Goal: Ask a question

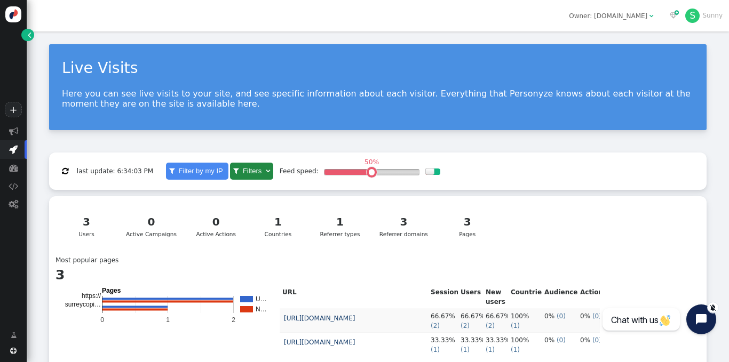
scroll to position [249, 0]
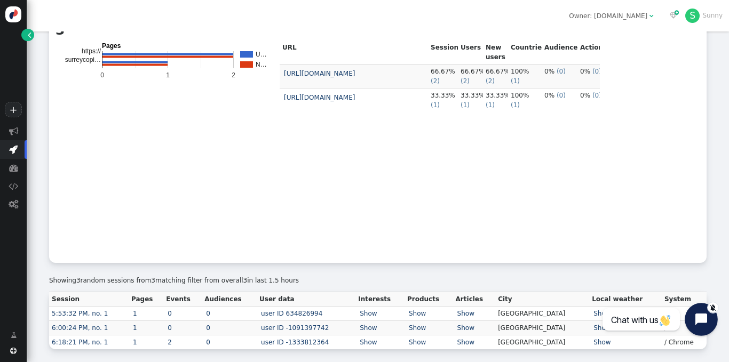
click at [686, 316] on body "+  Campaigns  Realtime Visitors  Dashboard  Tracker Settings  Settings  …" at bounding box center [364, 181] width 729 height 362
click at [706, 310] on button "Open chat widget" at bounding box center [701, 319] width 33 height 33
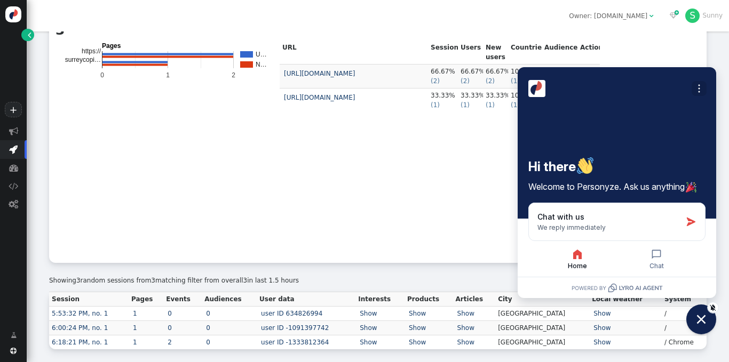
click at [701, 88] on icon "Open options" at bounding box center [699, 88] width 11 height 11
click at [415, 207] on td "URL Sessions Users New users Countries Audiences Actions [URL][DOMAIN_NAME] 66.…" at bounding box center [440, 149] width 320 height 216
click at [706, 83] on button "Open options" at bounding box center [699, 88] width 15 height 15
click at [649, 259] on button "Chat" at bounding box center [656, 259] width 77 height 22
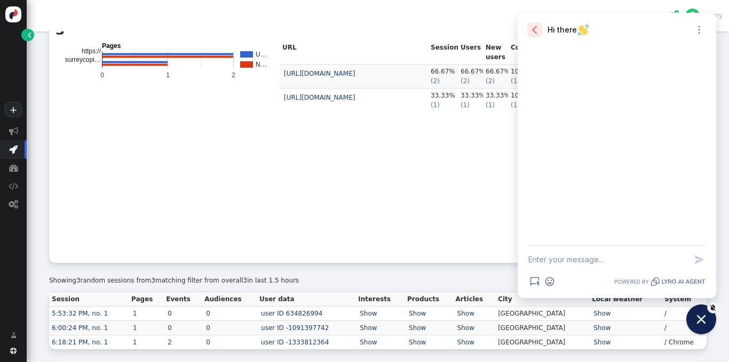
click at [535, 30] on icon "button" at bounding box center [535, 30] width 11 height 11
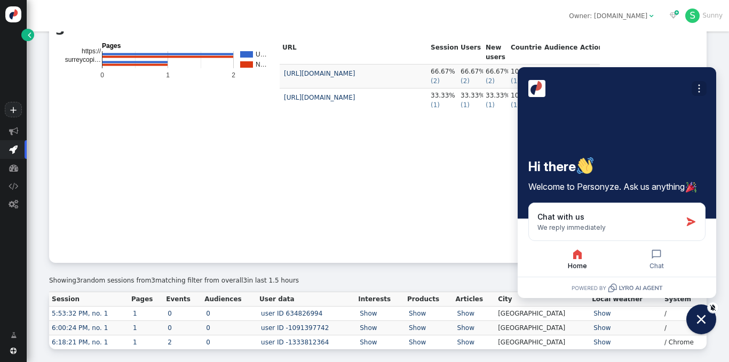
click at [692, 84] on button "Open options" at bounding box center [699, 88] width 15 height 15
click at [402, 207] on td "URL Sessions Users New users Countries Audiences Actions [URL][DOMAIN_NAME] 66.…" at bounding box center [440, 149] width 320 height 216
click at [700, 325] on icon "Close chat widget" at bounding box center [701, 320] width 17 height 17
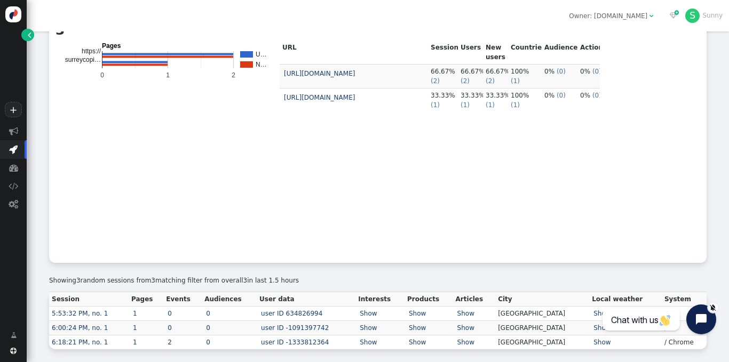
scroll to position [0, 0]
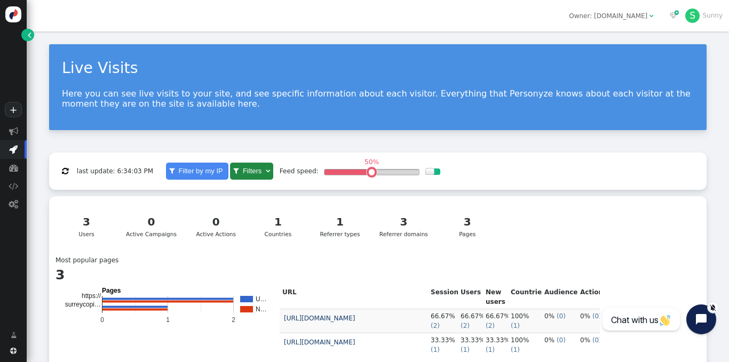
click at [291, 234] on div "1 Countries" at bounding box center [278, 226] width 45 height 25
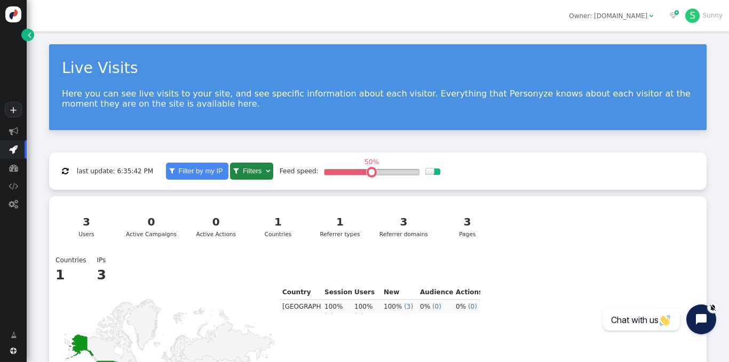
click at [352, 230] on div "1" at bounding box center [340, 222] width 45 height 16
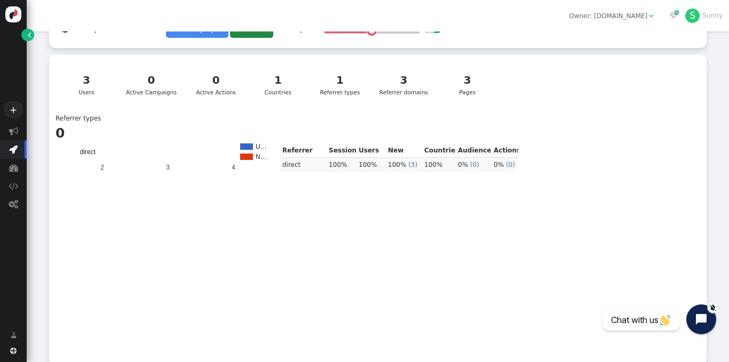
scroll to position [249, 0]
